Goal: Manage account settings

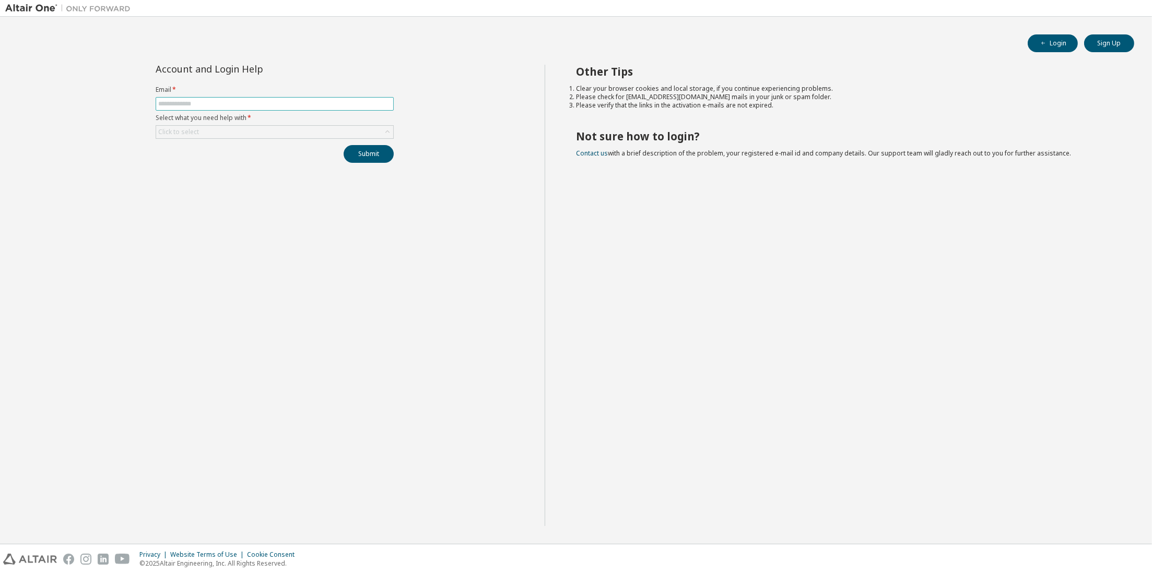
click at [229, 103] on input "text" at bounding box center [274, 104] width 233 height 8
type input "**********"
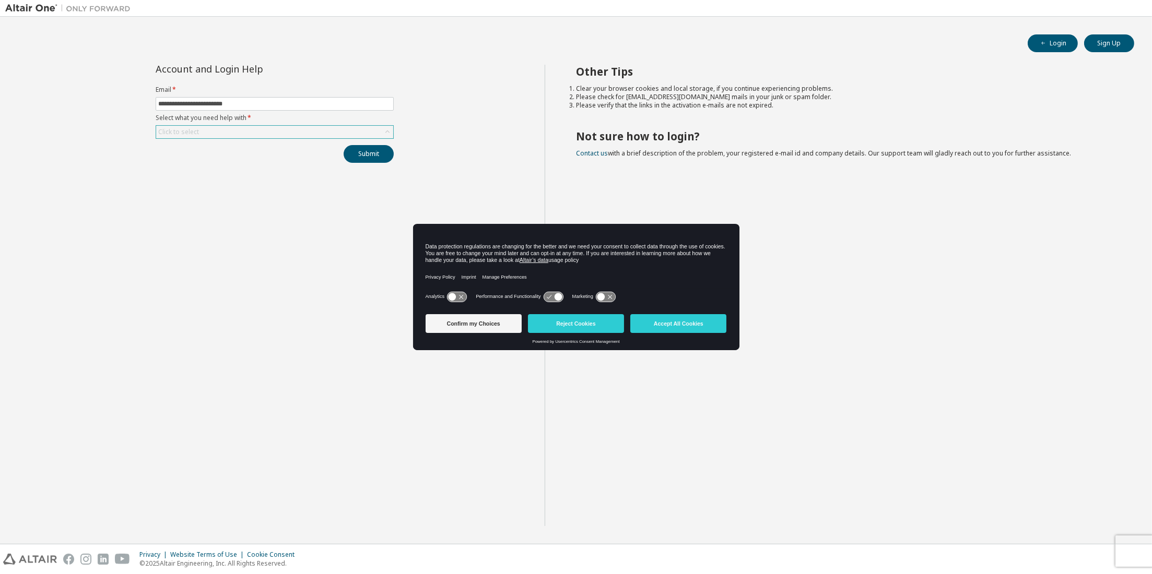
click at [256, 128] on div "Click to select" at bounding box center [274, 132] width 237 height 13
click at [214, 159] on li "I forgot my password" at bounding box center [274, 162] width 235 height 14
click at [374, 155] on button "Submit" at bounding box center [369, 154] width 50 height 18
drag, startPoint x: 679, startPoint y: 316, endPoint x: 707, endPoint y: 307, distance: 29.6
click at [700, 311] on div "Confirm my Choices Reject Cookies Accept All Cookies" at bounding box center [576, 324] width 301 height 29
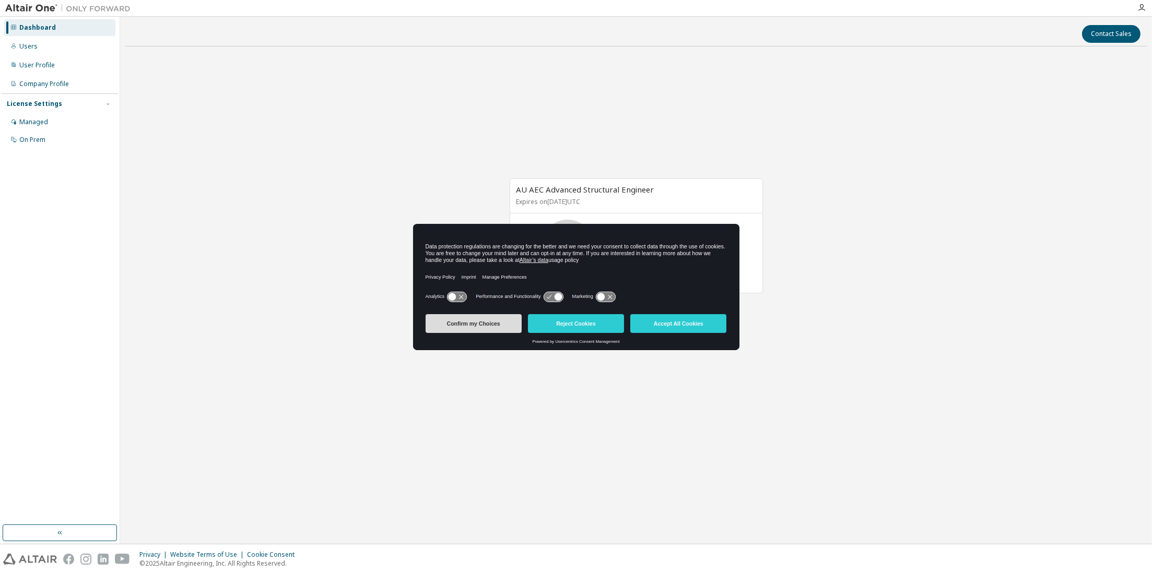
click at [477, 323] on button "Confirm my Choices" at bounding box center [474, 323] width 96 height 19
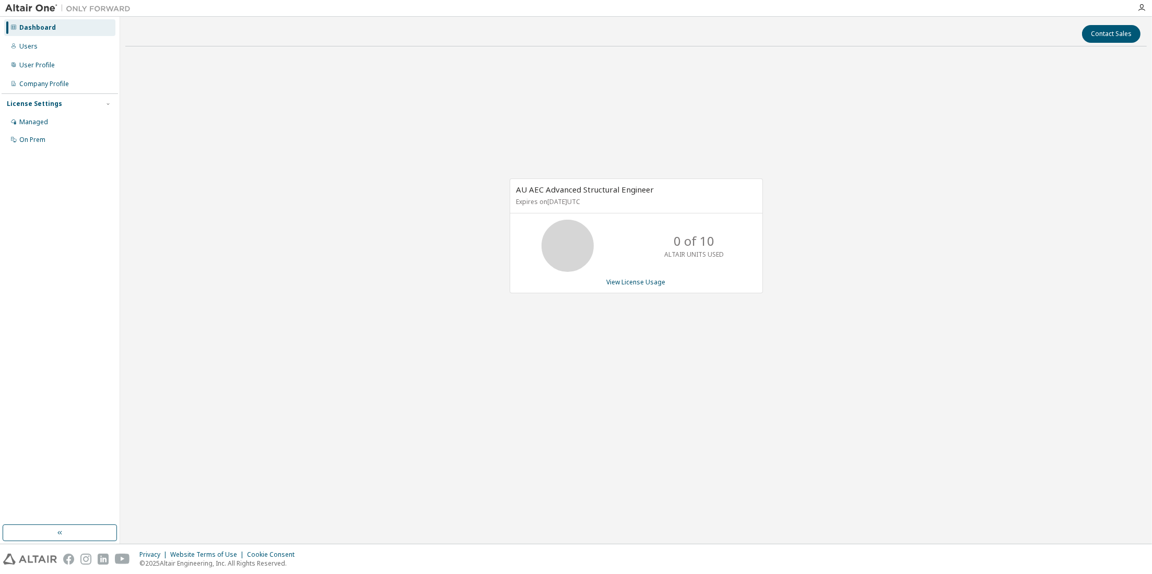
click at [38, 23] on div "Dashboard" at bounding box center [37, 27] width 37 height 8
click at [34, 119] on div "Managed" at bounding box center [33, 122] width 29 height 8
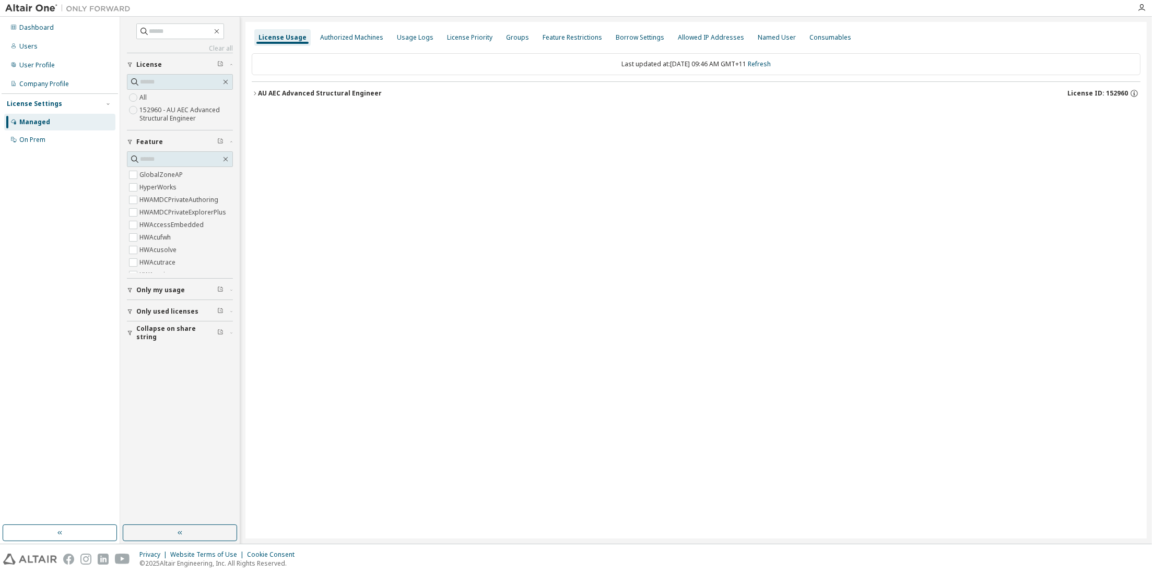
click at [291, 90] on div "AU AEC Advanced Structural Engineer" at bounding box center [320, 93] width 124 height 8
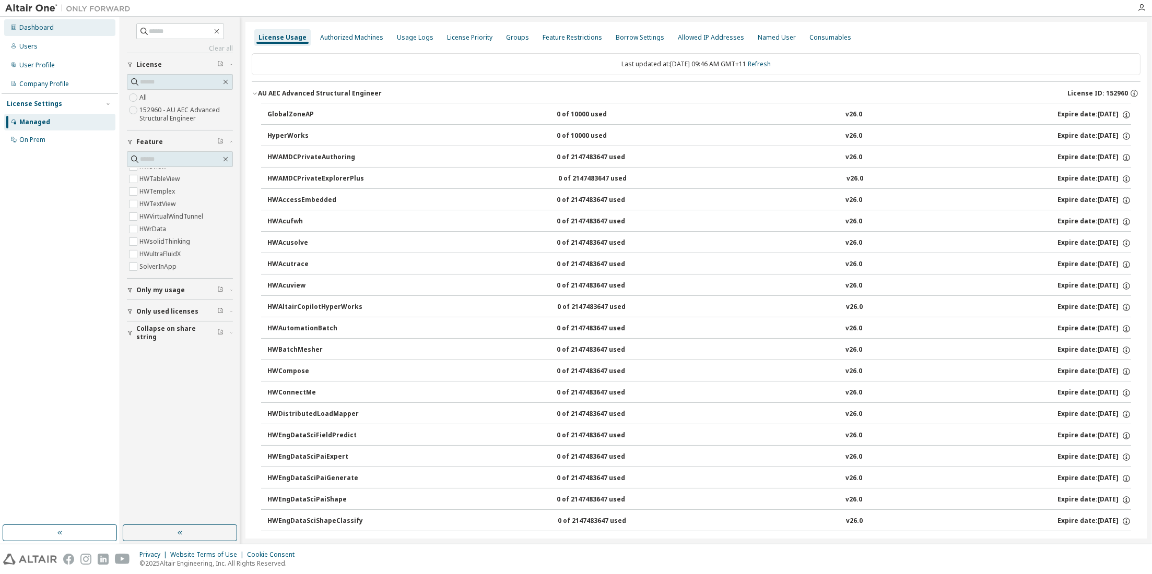
click at [45, 29] on div "Dashboard" at bounding box center [36, 27] width 34 height 8
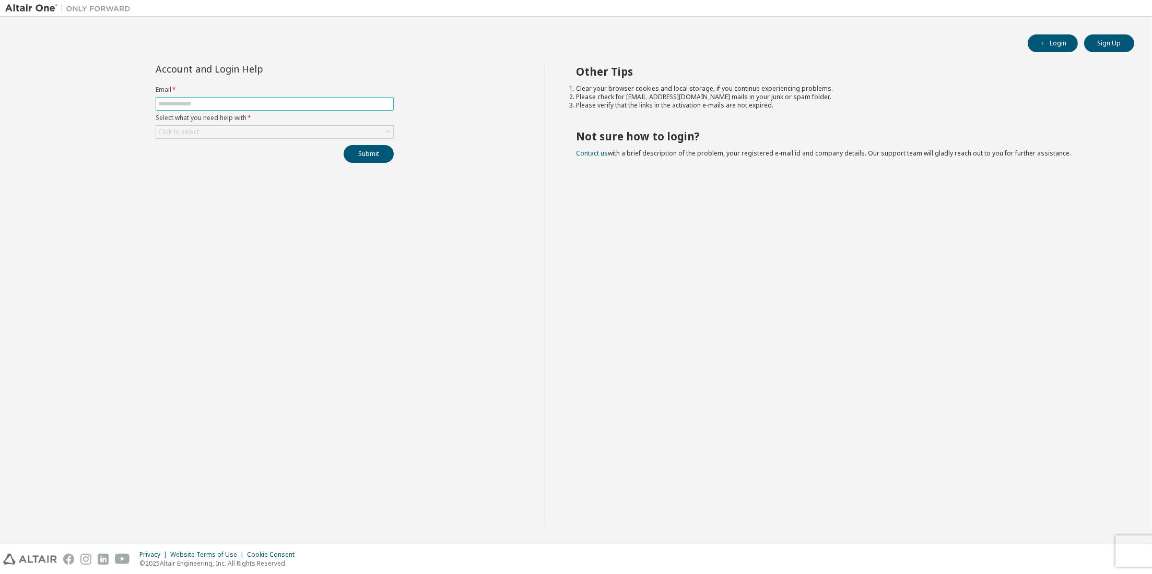
click at [230, 104] on input "text" at bounding box center [274, 104] width 233 height 8
type input "**********"
click at [1055, 40] on button "Login" at bounding box center [1053, 43] width 50 height 18
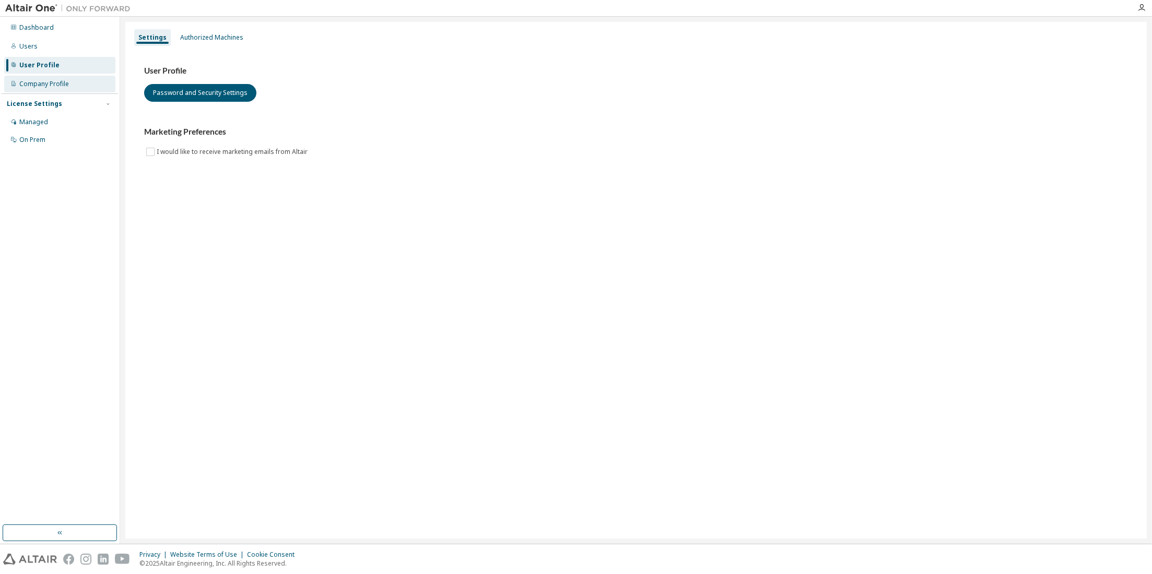
click at [56, 81] on div "Company Profile" at bounding box center [44, 84] width 50 height 8
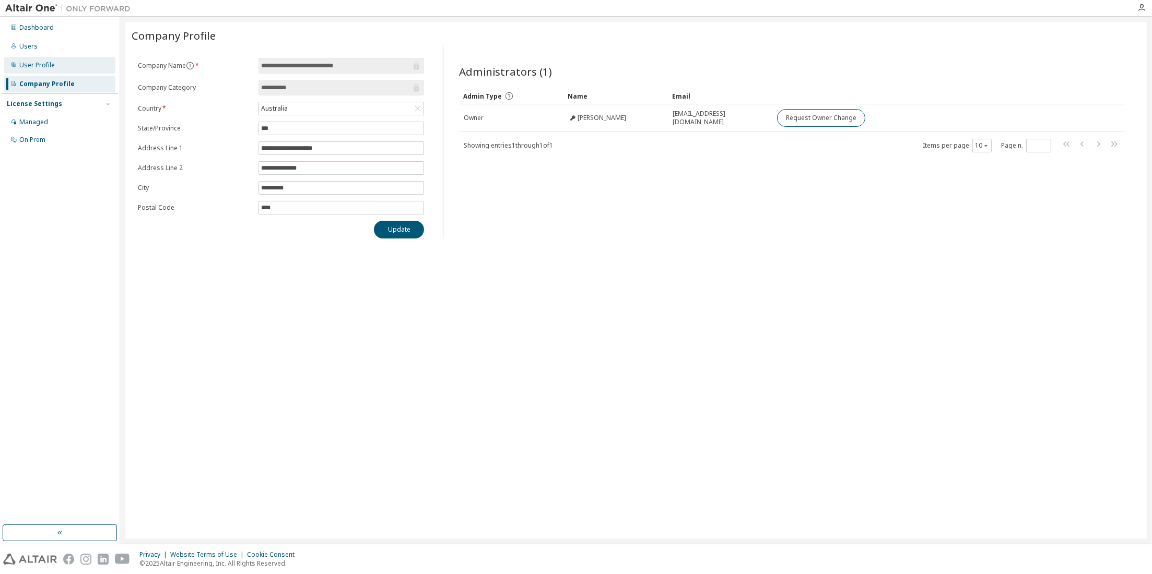
click at [45, 65] on div "User Profile" at bounding box center [37, 65] width 36 height 8
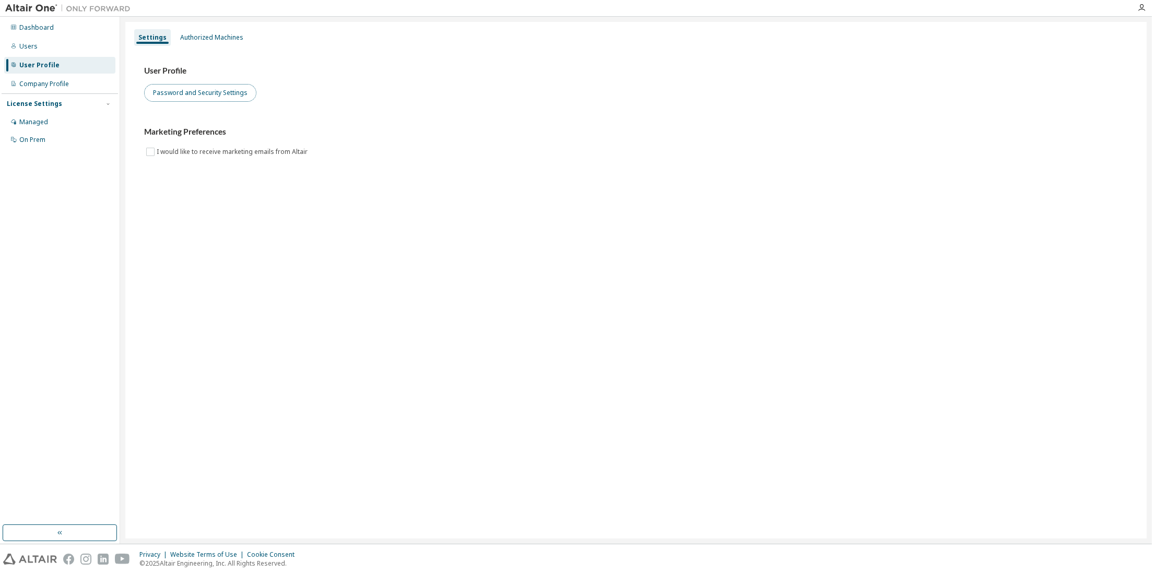
click at [203, 92] on button "Password and Security Settings" at bounding box center [200, 93] width 112 height 18
